Goal: Task Accomplishment & Management: Manage account settings

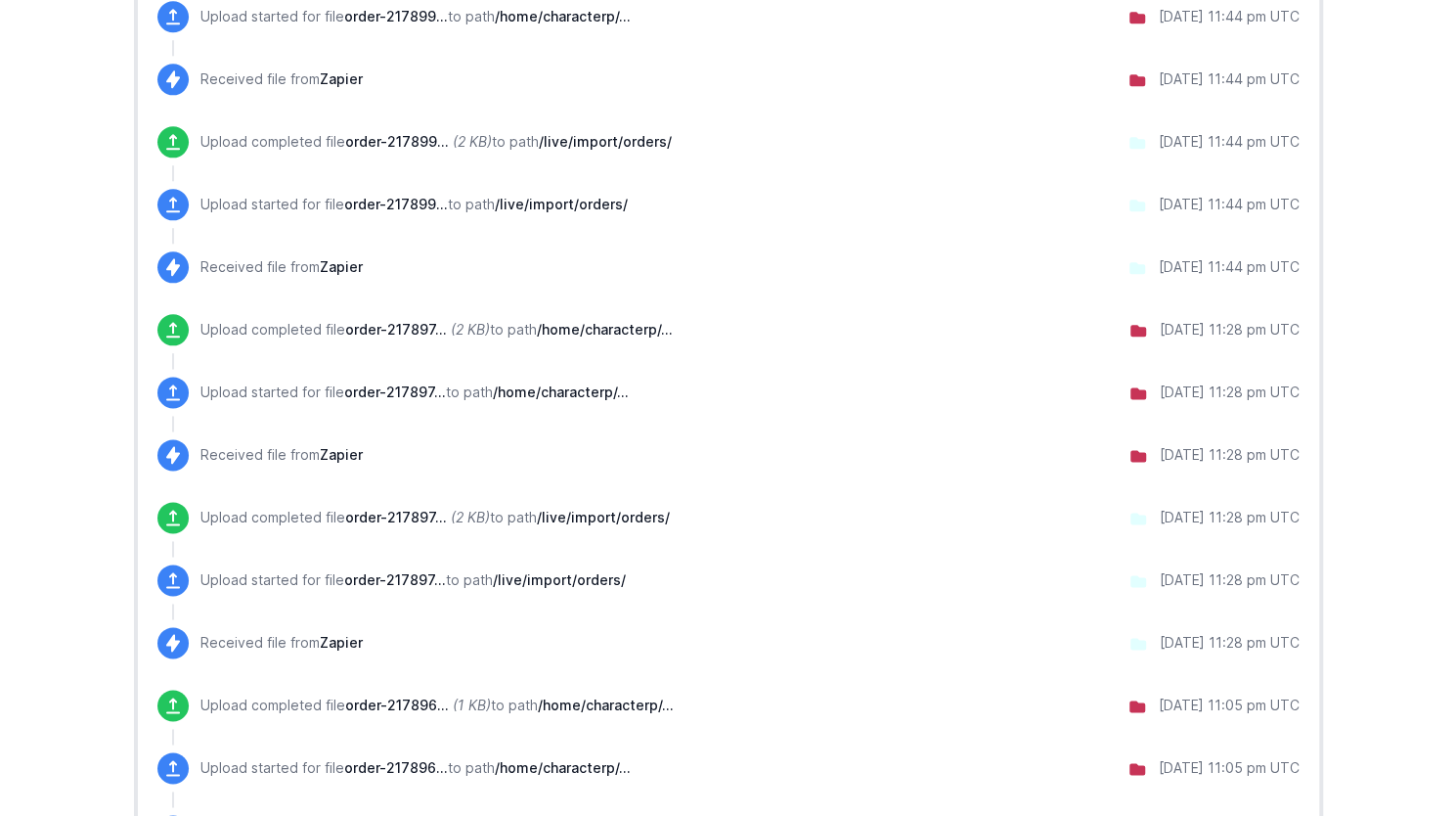
scroll to position [1614, 0]
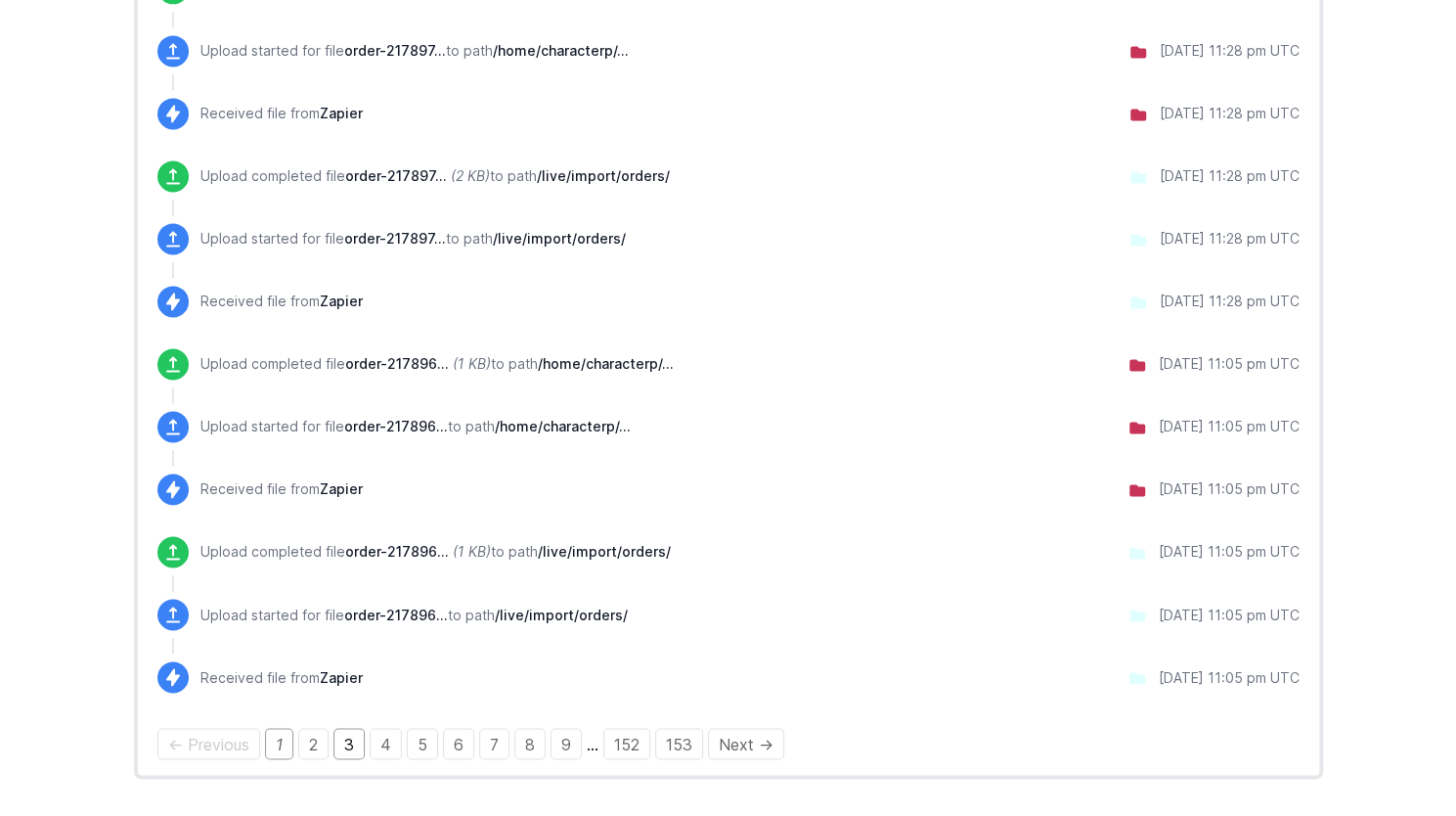
click at [345, 739] on link "3" at bounding box center [348, 743] width 31 height 31
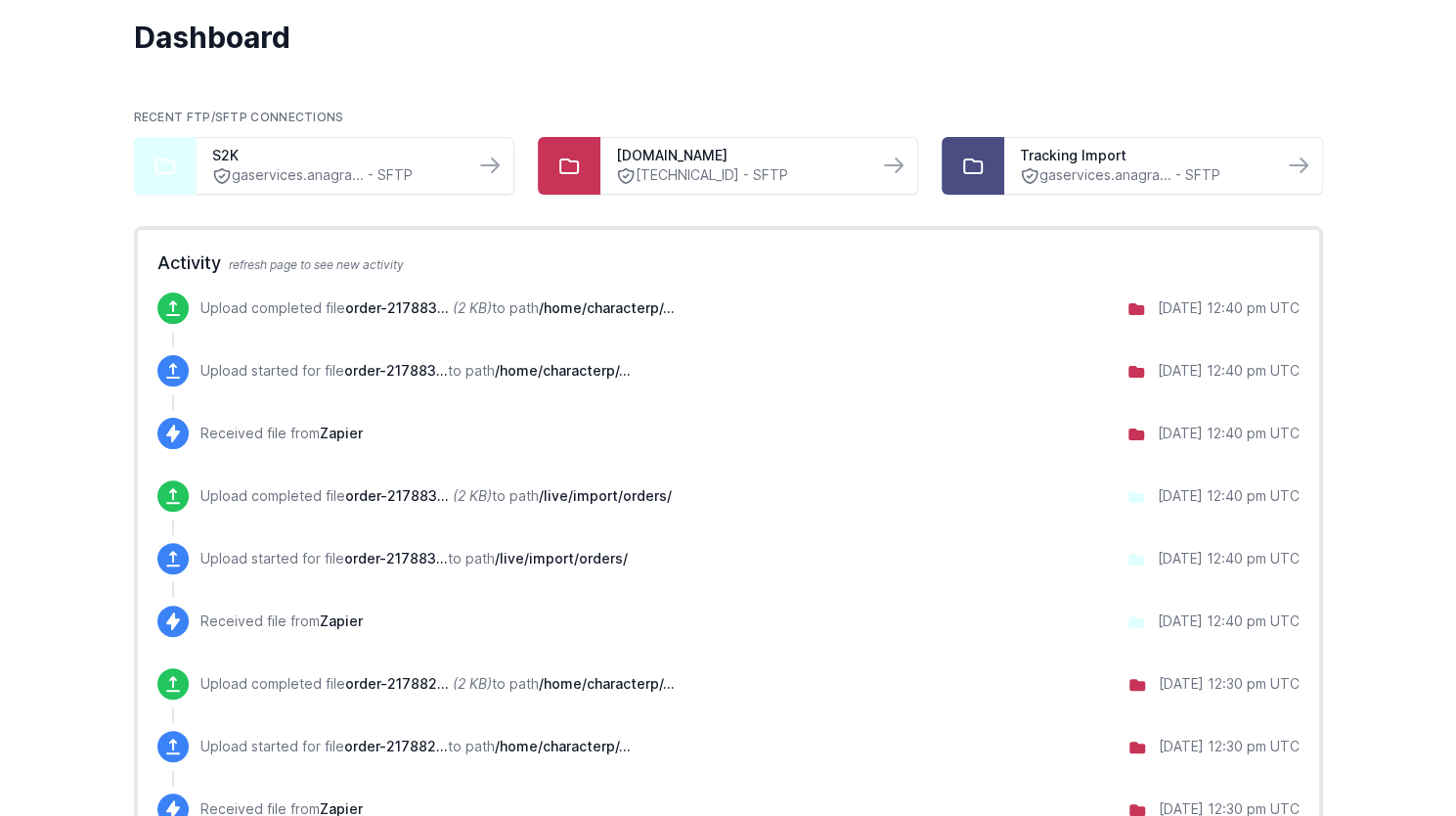
scroll to position [98, 0]
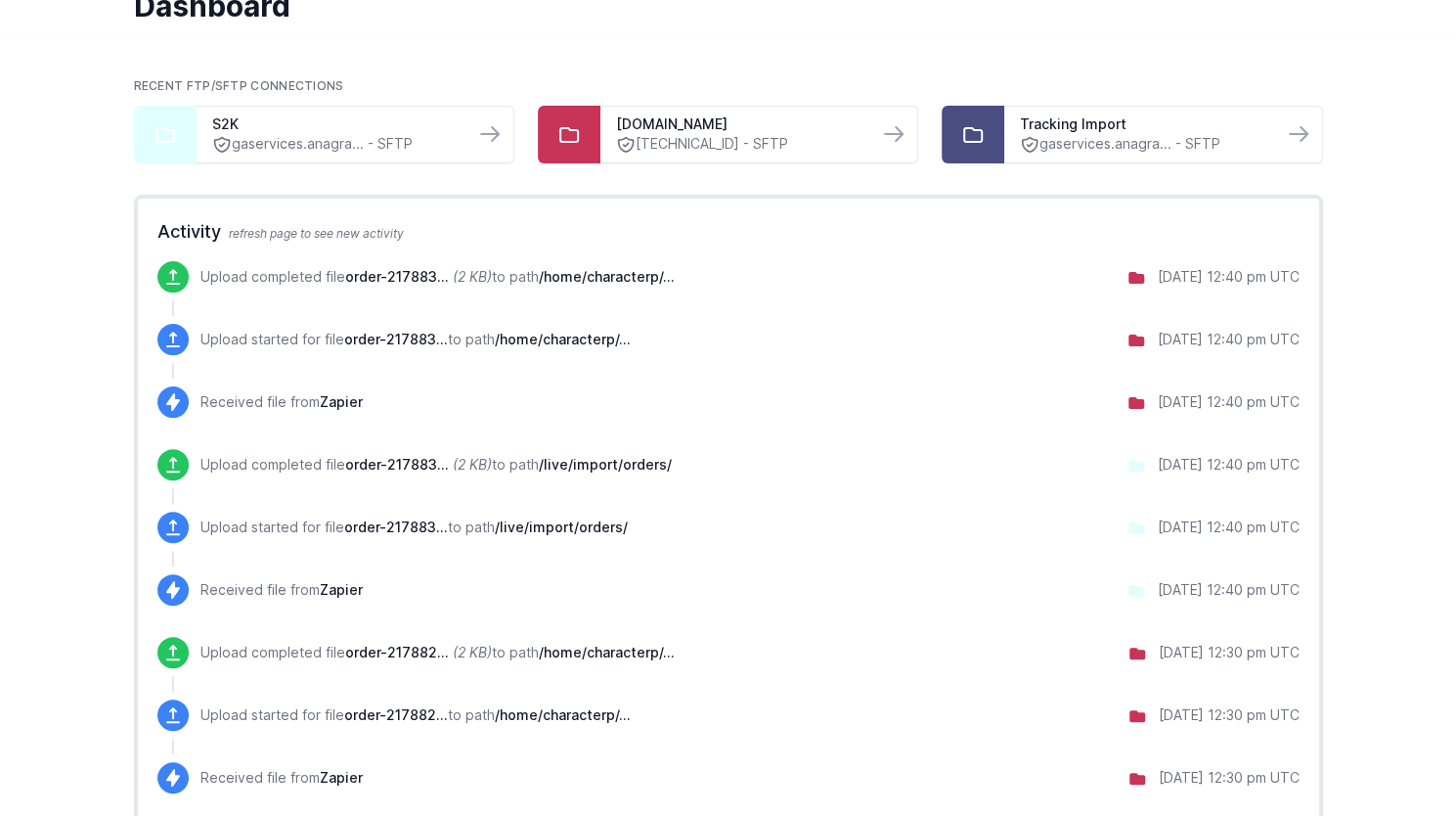
click at [484, 716] on p "Upload started for file order-217882... to path /home/characterp/..." at bounding box center [416, 715] width 431 height 20
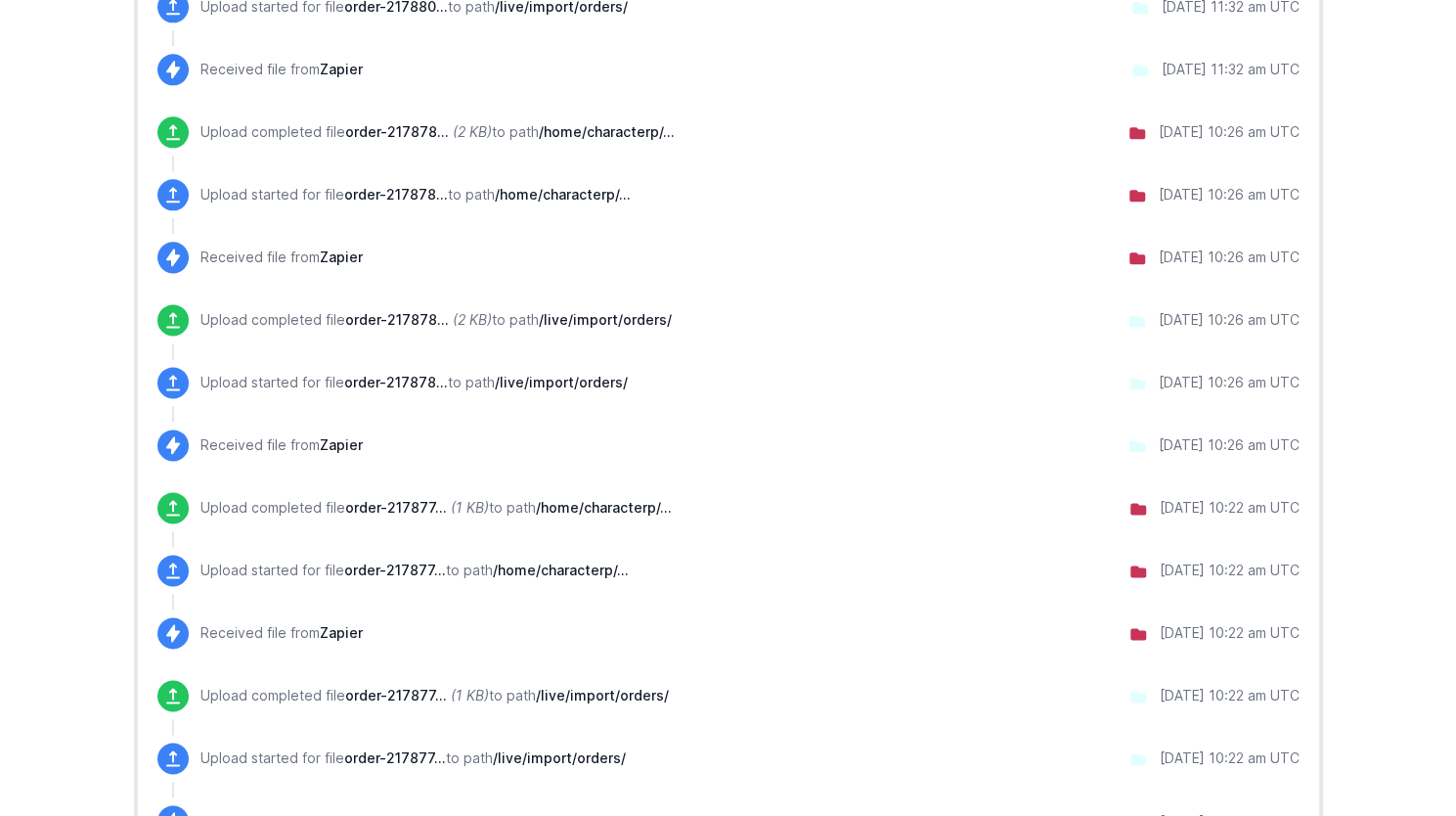
scroll to position [1515, 0]
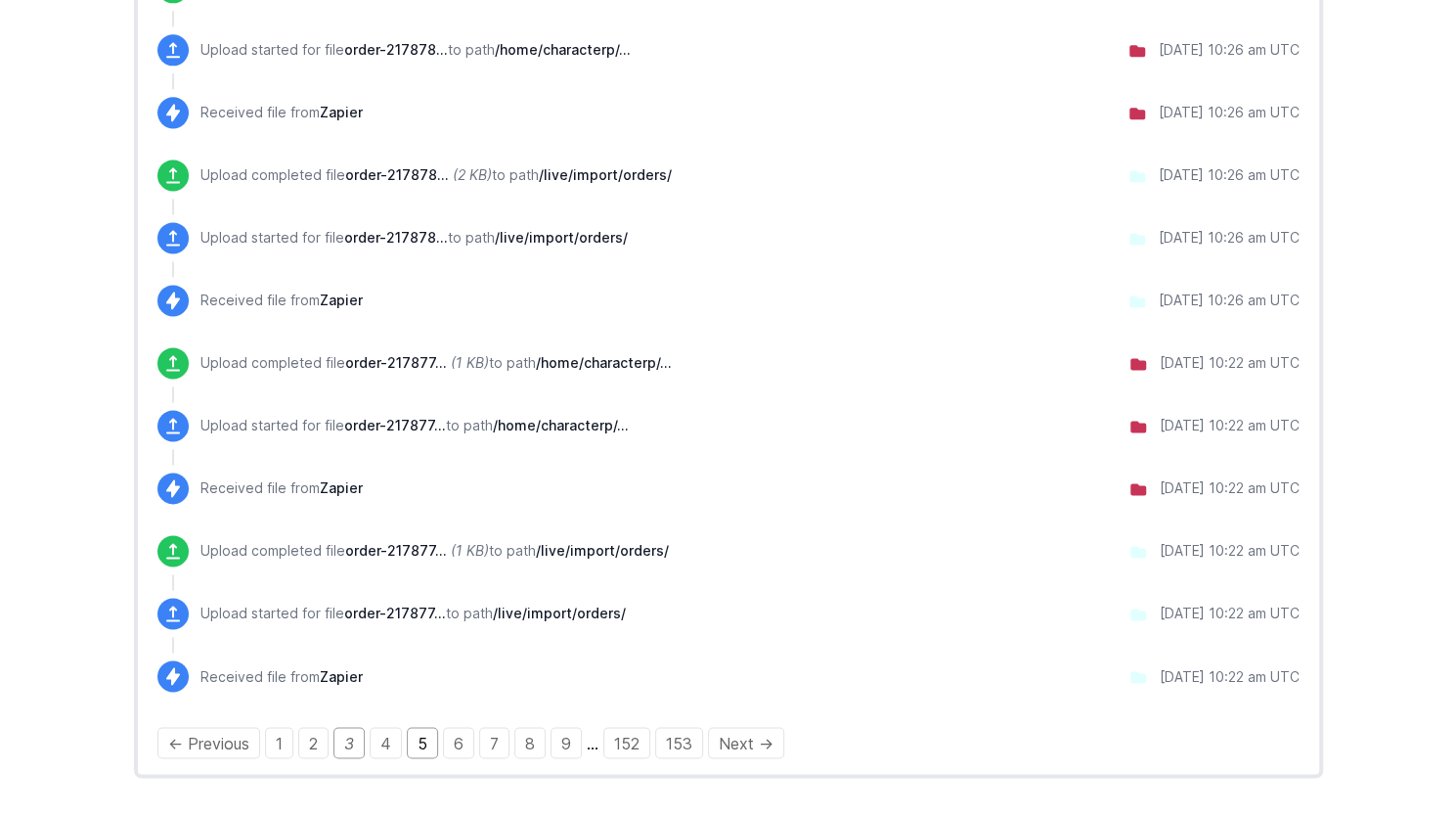
click at [416, 738] on link "5" at bounding box center [422, 742] width 31 height 31
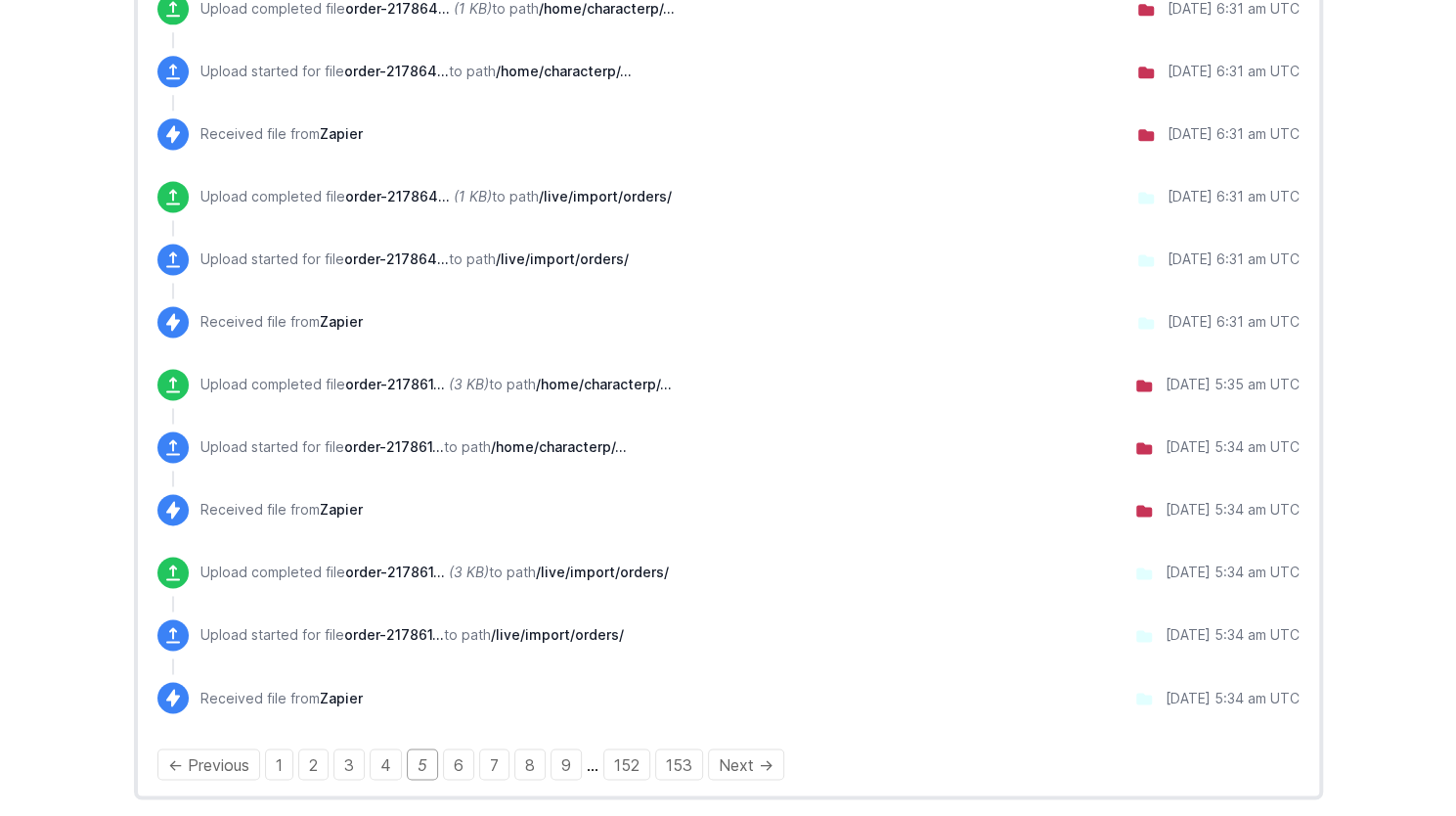
scroll to position [1515, 0]
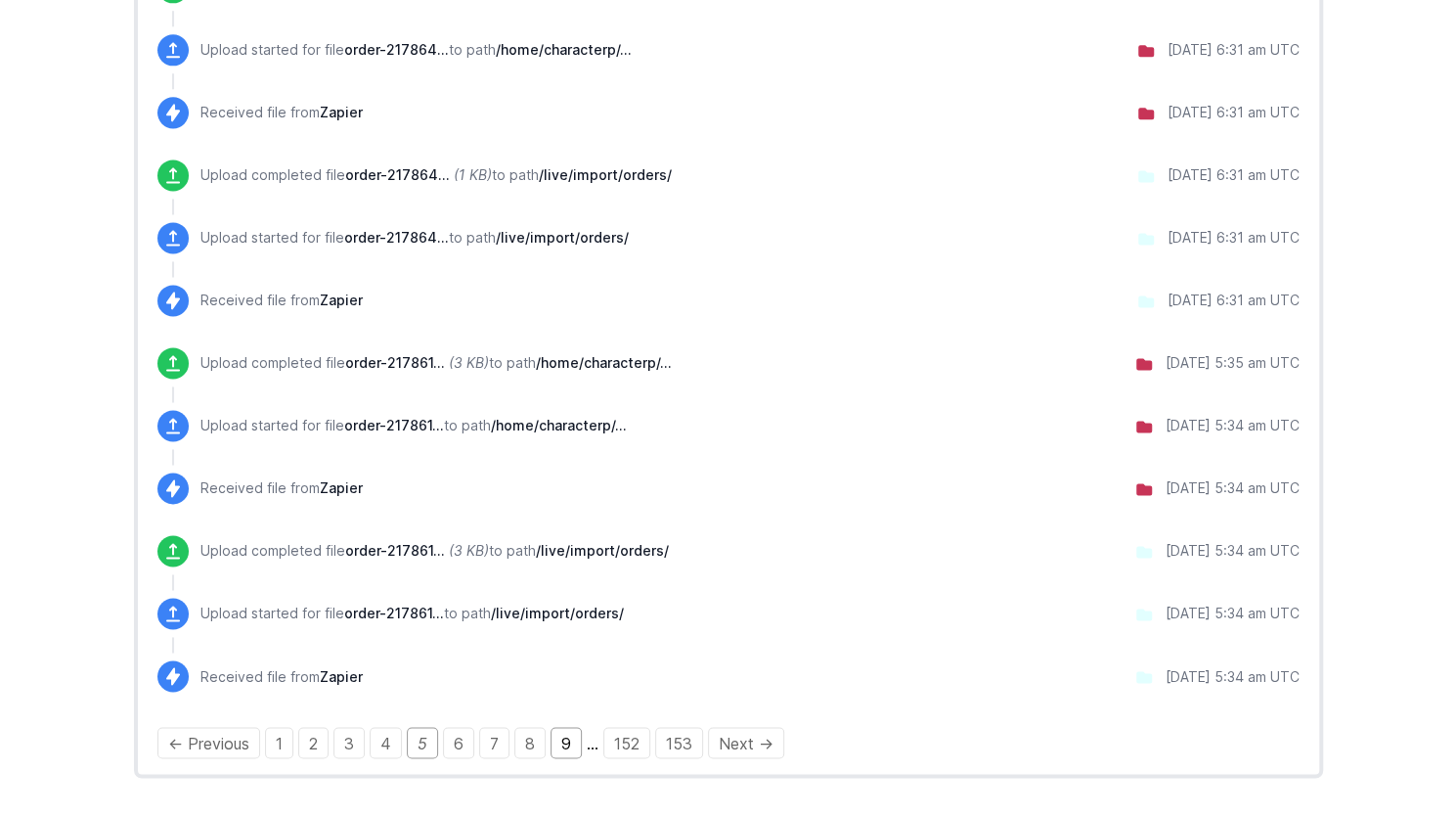
click at [560, 740] on link "9" at bounding box center [566, 742] width 31 height 31
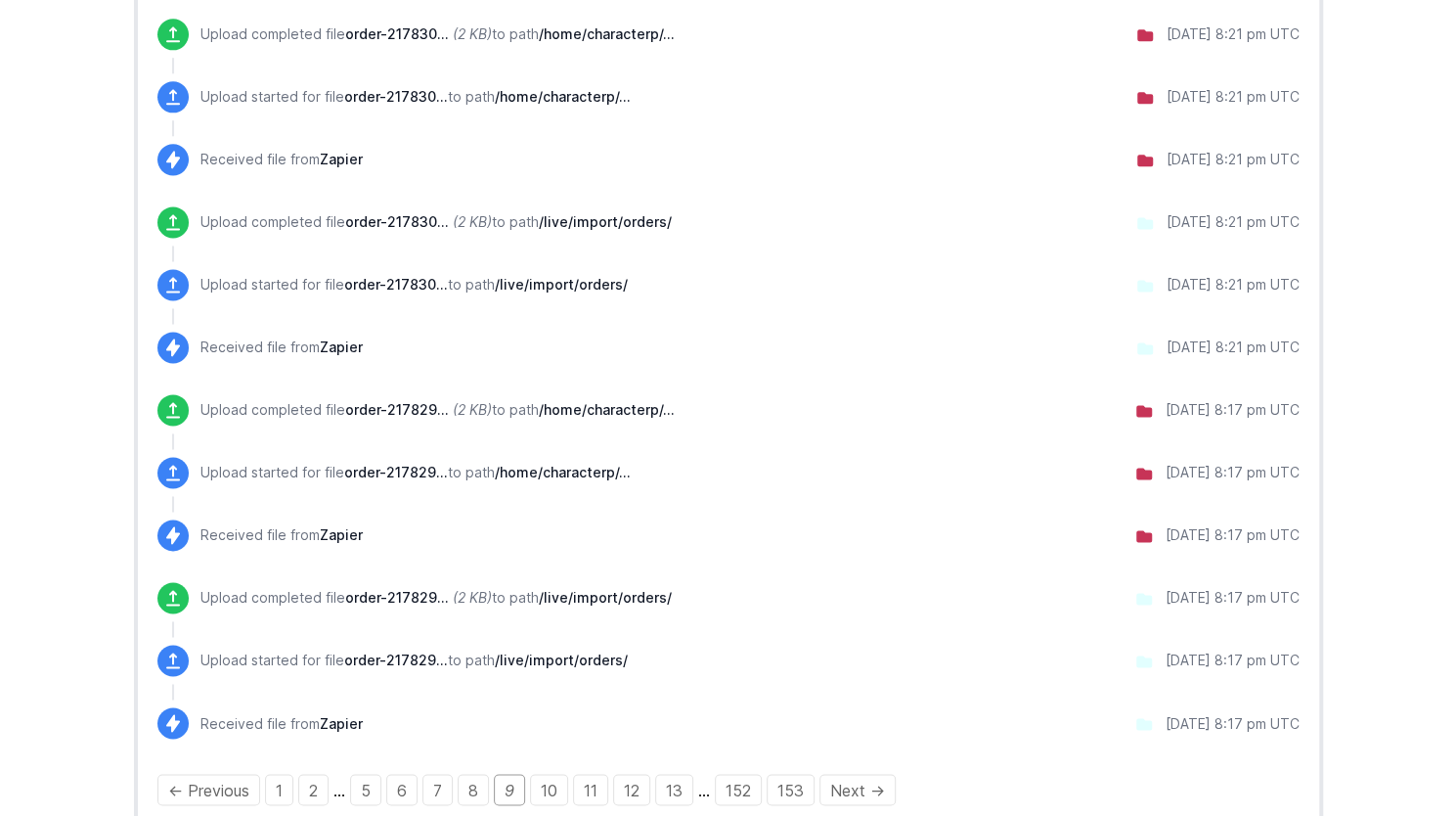
scroll to position [1515, 0]
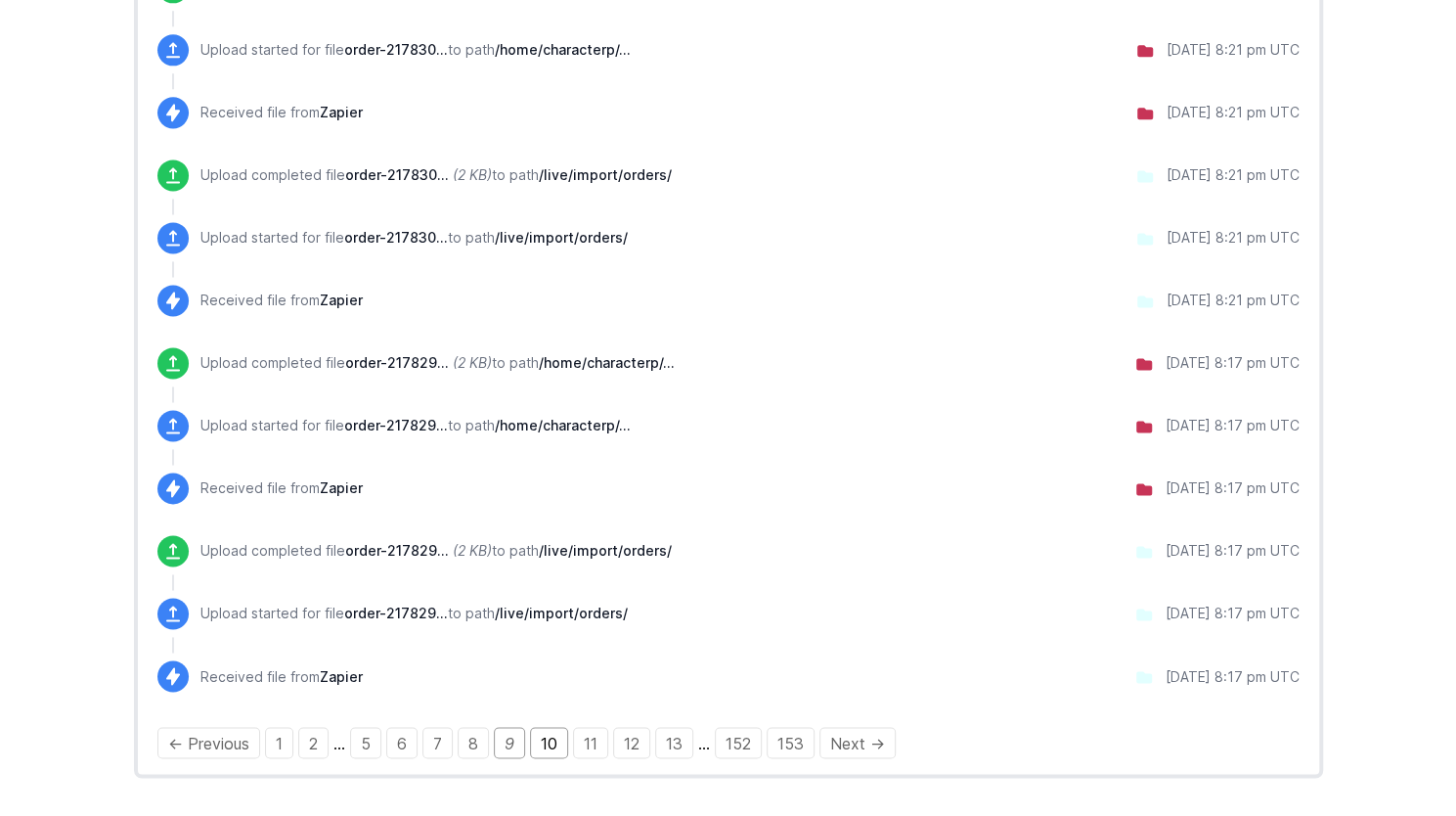
click at [553, 742] on link "10" at bounding box center [549, 742] width 38 height 31
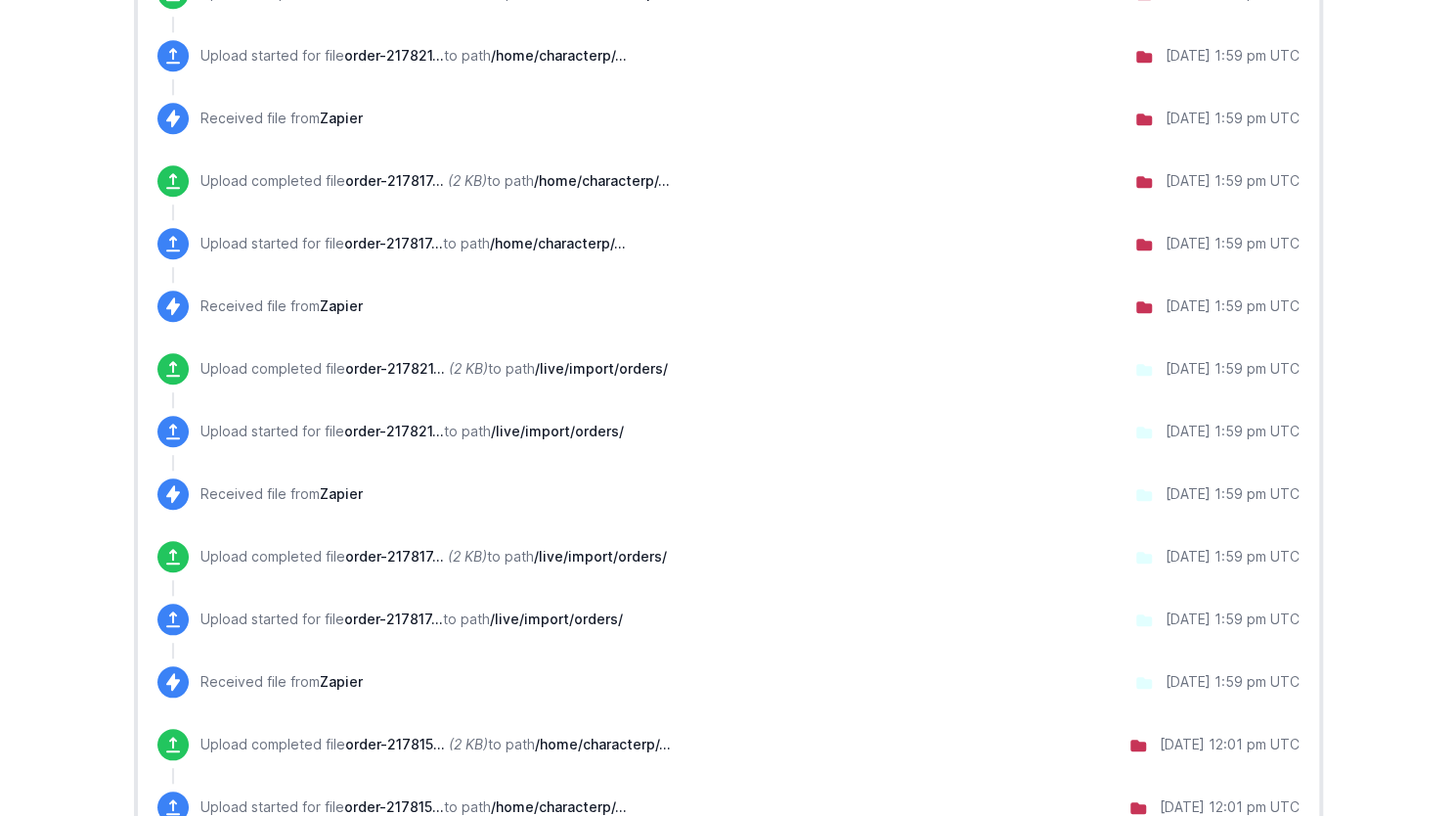
scroll to position [783, 0]
